Goal: Task Accomplishment & Management: Use online tool/utility

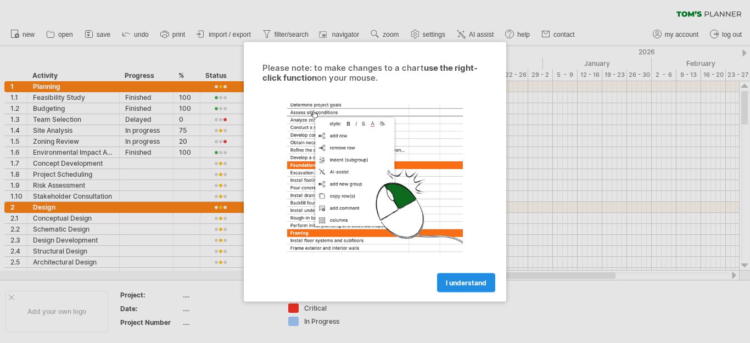
click at [470, 285] on span "I understand" at bounding box center [466, 282] width 41 height 8
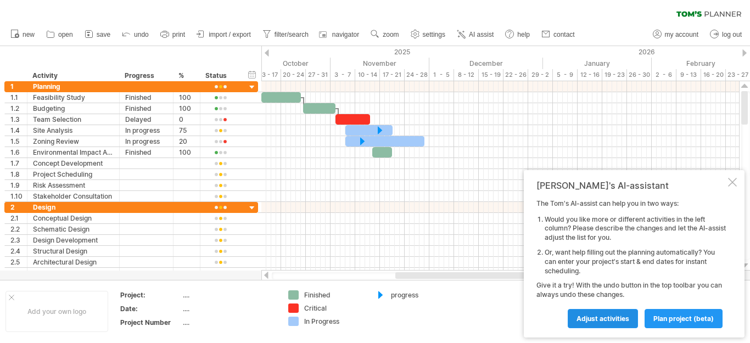
click at [608, 321] on span "Adjust activities" at bounding box center [603, 319] width 53 height 8
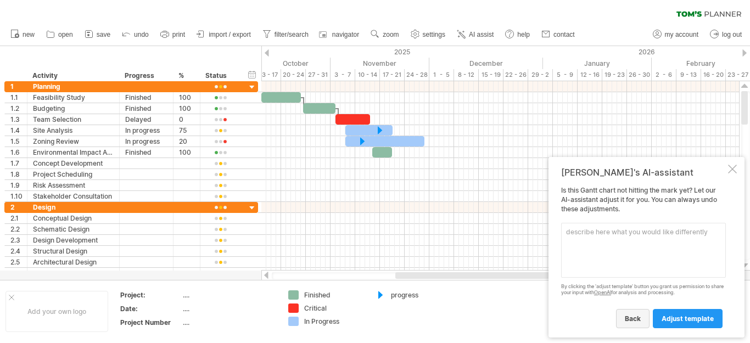
click at [628, 316] on span "back" at bounding box center [633, 319] width 16 height 8
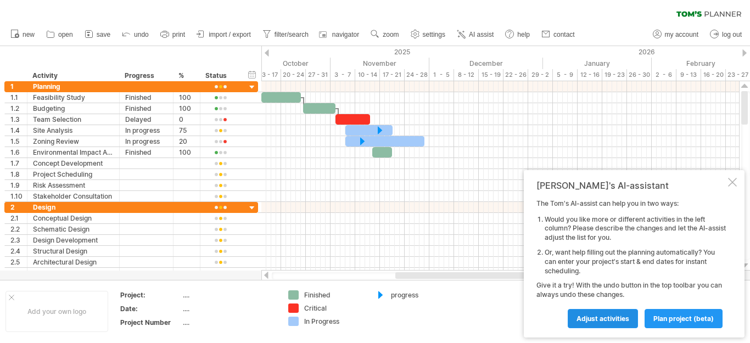
click at [622, 319] on span "Adjust activities" at bounding box center [603, 319] width 53 height 8
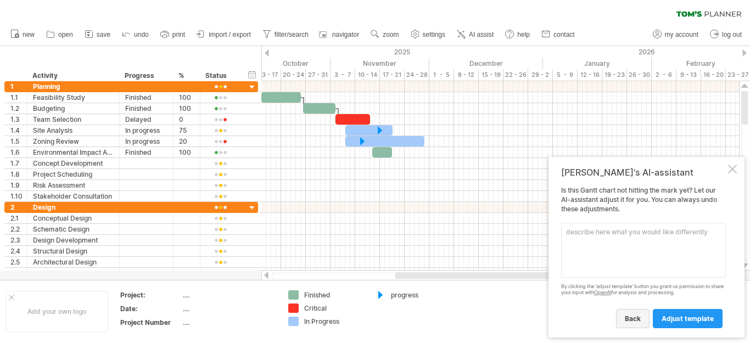
click at [642, 320] on link "back" at bounding box center [633, 318] width 34 height 19
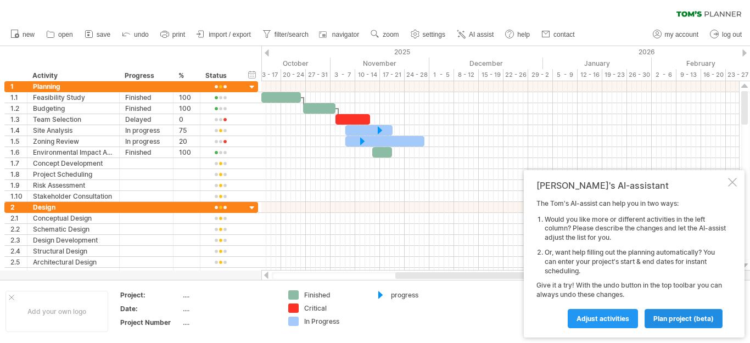
click at [683, 318] on span "plan project (beta)" at bounding box center [684, 319] width 60 height 8
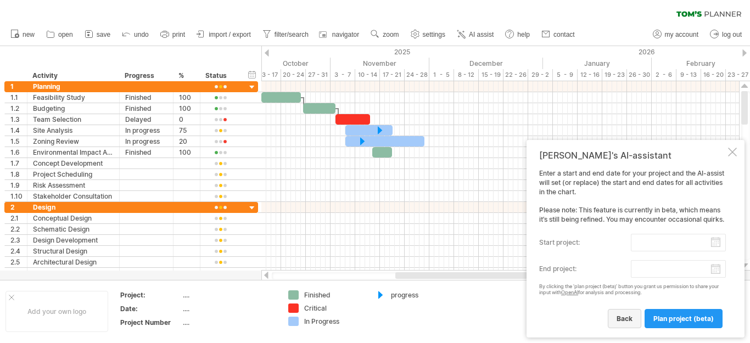
click at [623, 321] on span "back" at bounding box center [625, 319] width 16 height 8
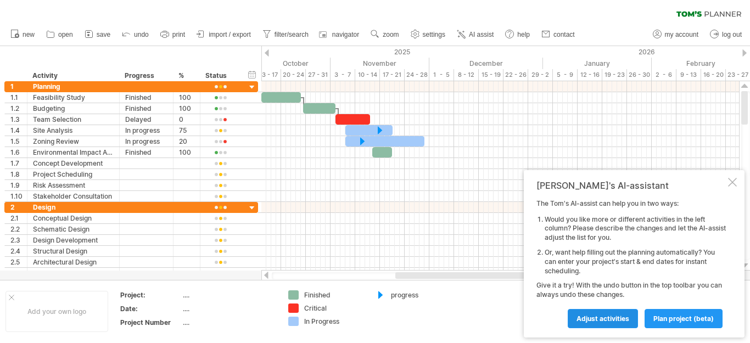
click at [604, 320] on span "Adjust activities" at bounding box center [603, 319] width 53 height 8
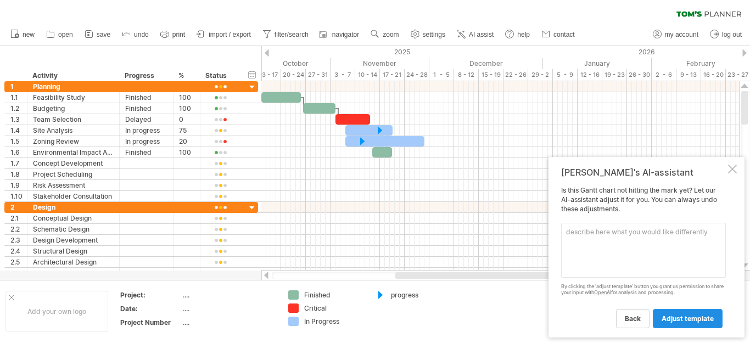
click at [669, 317] on span "adjust template" at bounding box center [688, 319] width 52 height 8
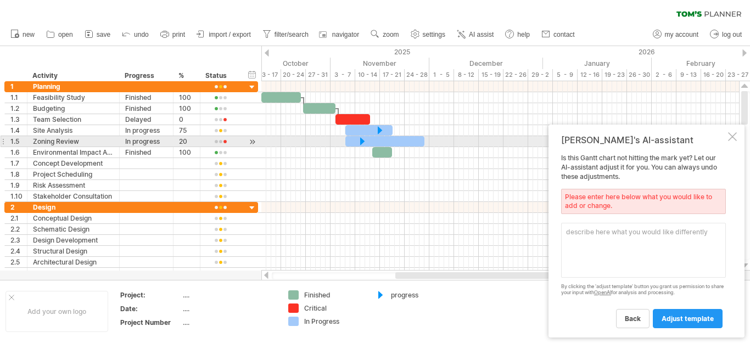
click at [733, 141] on div at bounding box center [732, 136] width 9 height 9
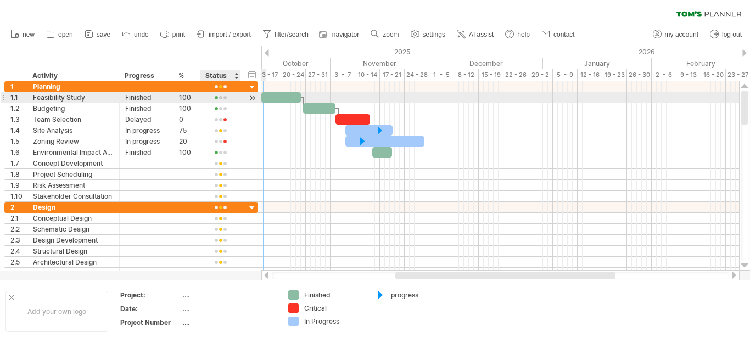
click at [221, 98] on div at bounding box center [220, 98] width 29 height 8
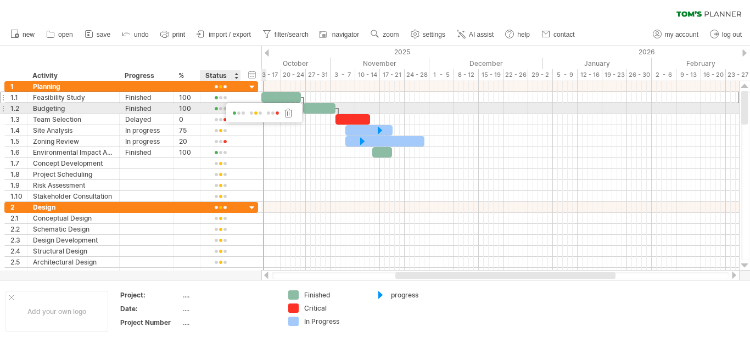
click at [256, 113] on span at bounding box center [255, 113] width 15 height 8
click at [250, 109] on div at bounding box center [252, 109] width 10 height 12
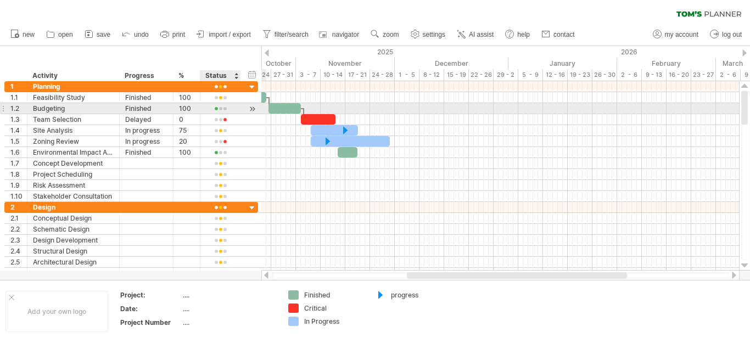
click at [250, 109] on div at bounding box center [252, 109] width 10 height 12
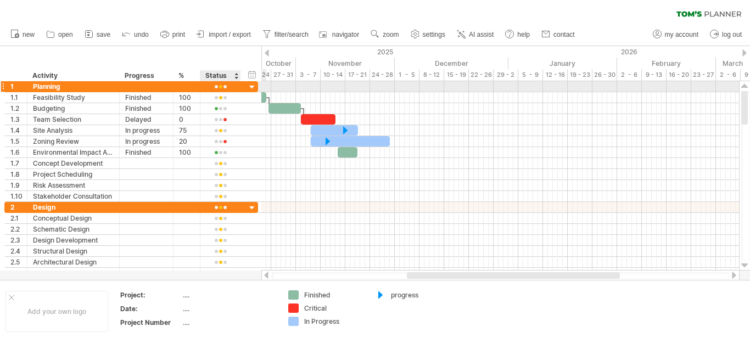
click at [248, 88] on div at bounding box center [252, 87] width 10 height 10
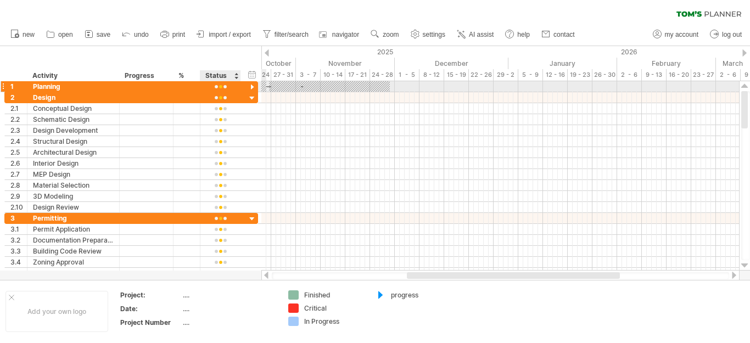
click at [250, 90] on div at bounding box center [252, 87] width 10 height 10
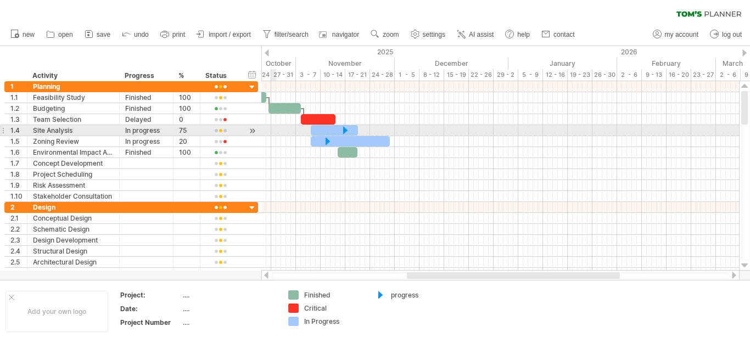
click at [272, 127] on div at bounding box center [500, 130] width 478 height 11
